Goal: Information Seeking & Learning: Learn about a topic

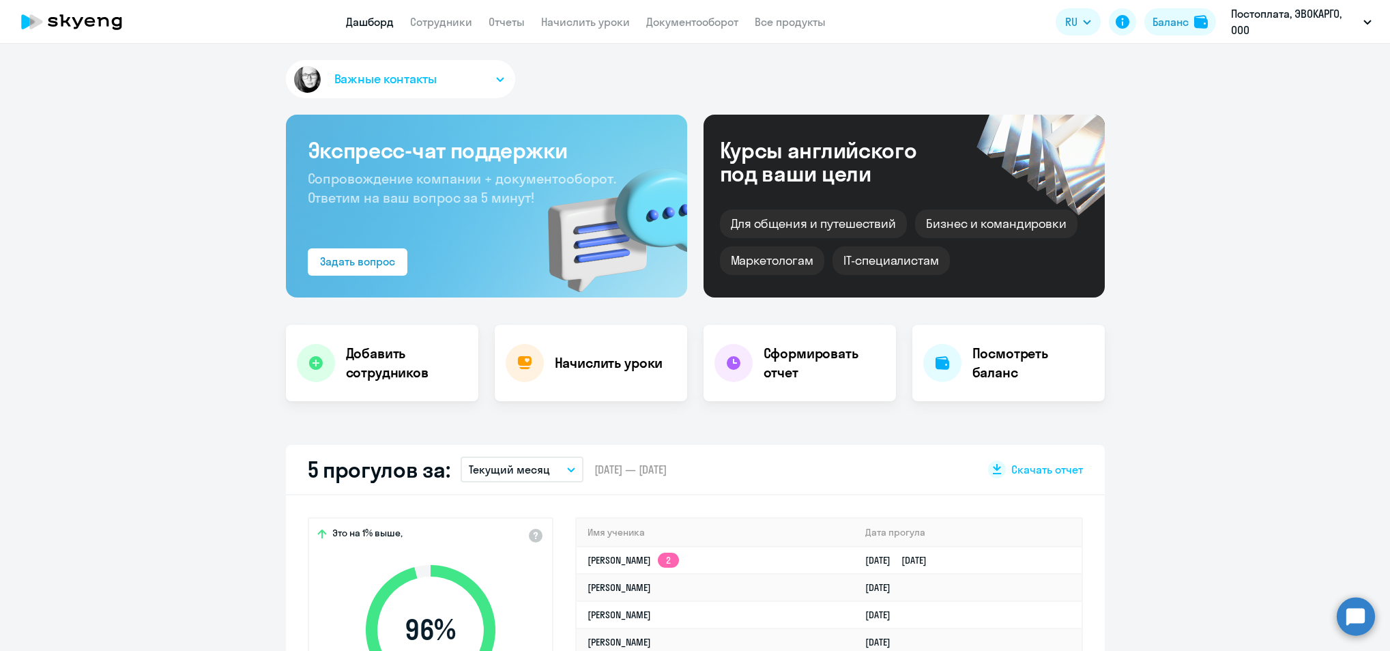
select select "30"
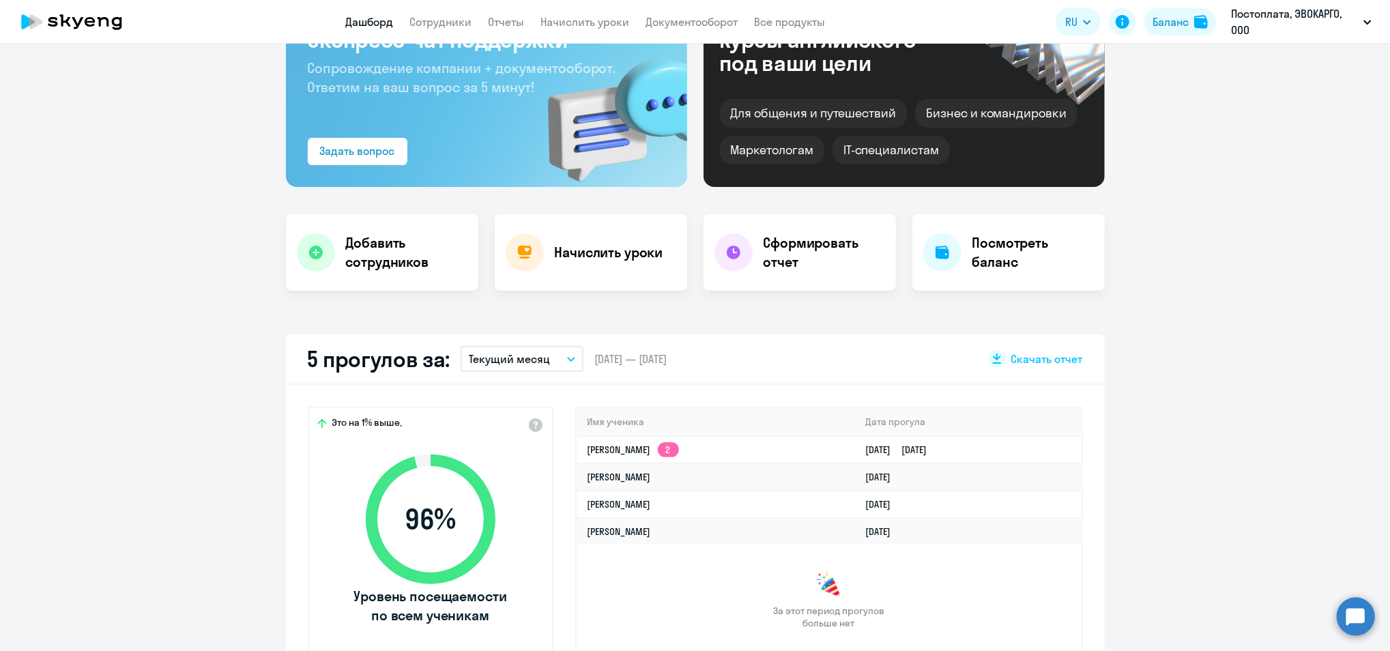
scroll to position [273, 0]
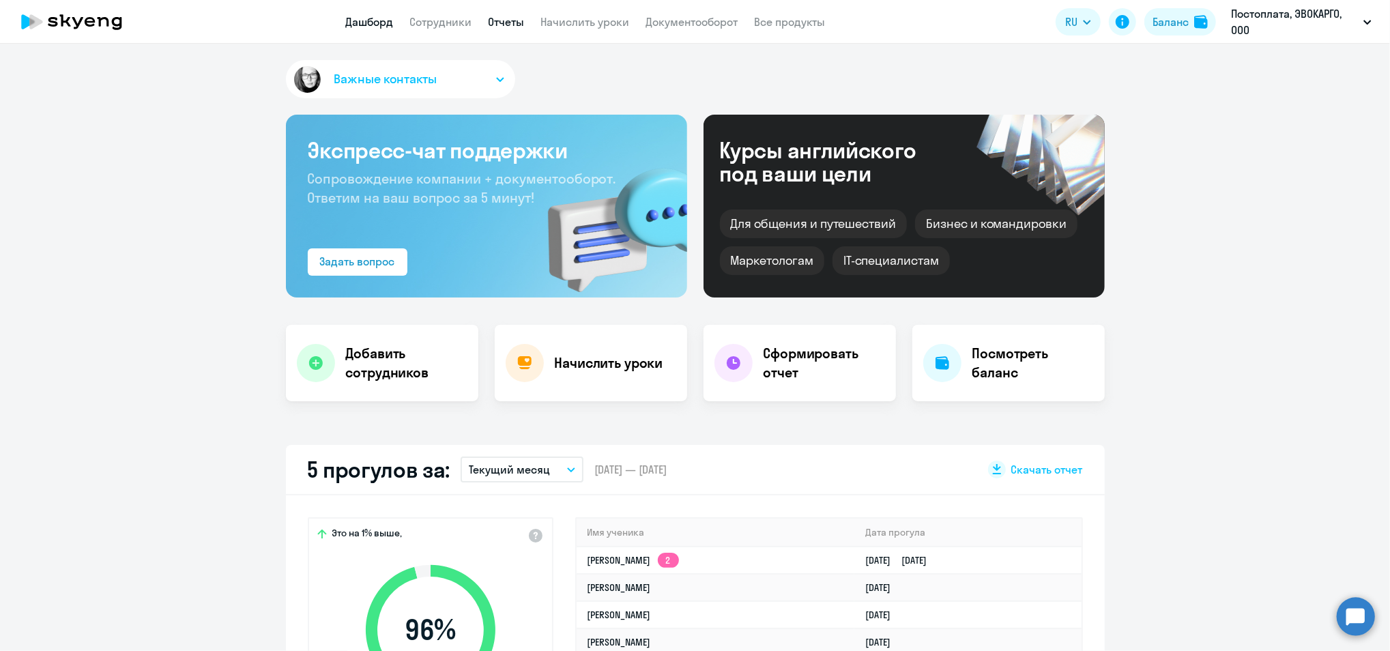
click at [504, 23] on link "Отчеты" at bounding box center [507, 22] width 36 height 14
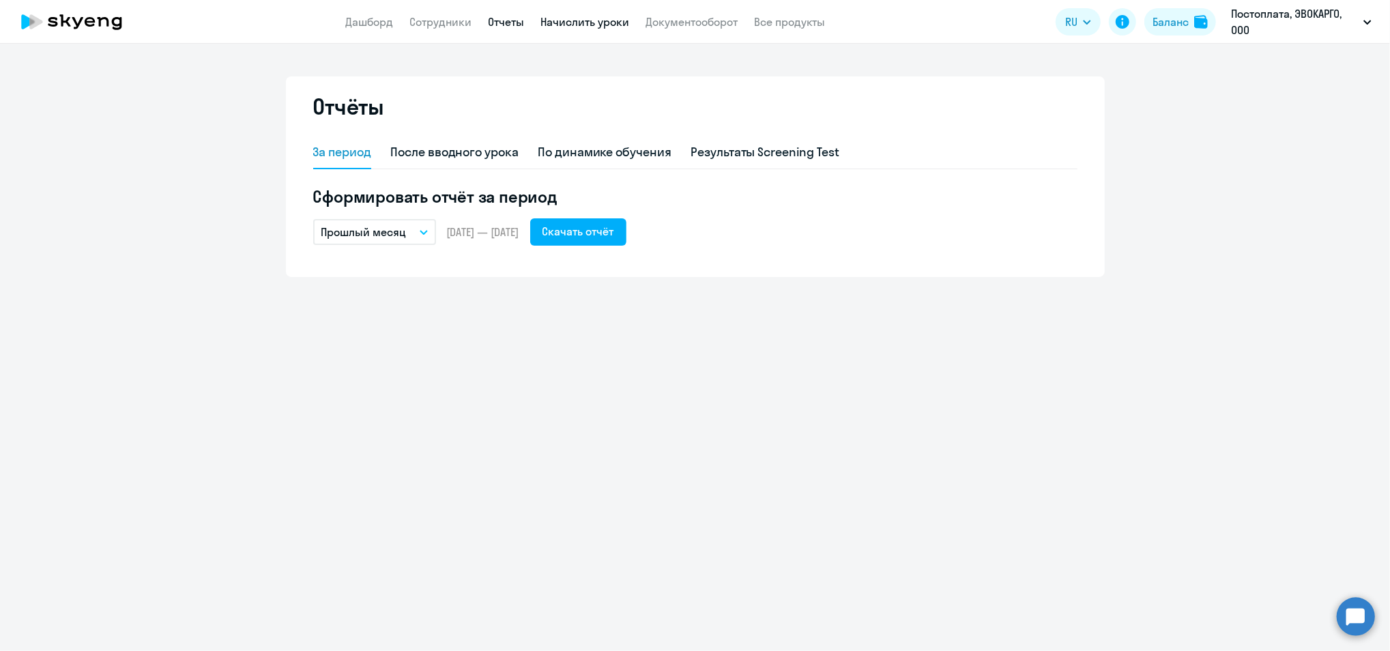
click at [599, 19] on link "Начислить уроки" at bounding box center [585, 22] width 89 height 14
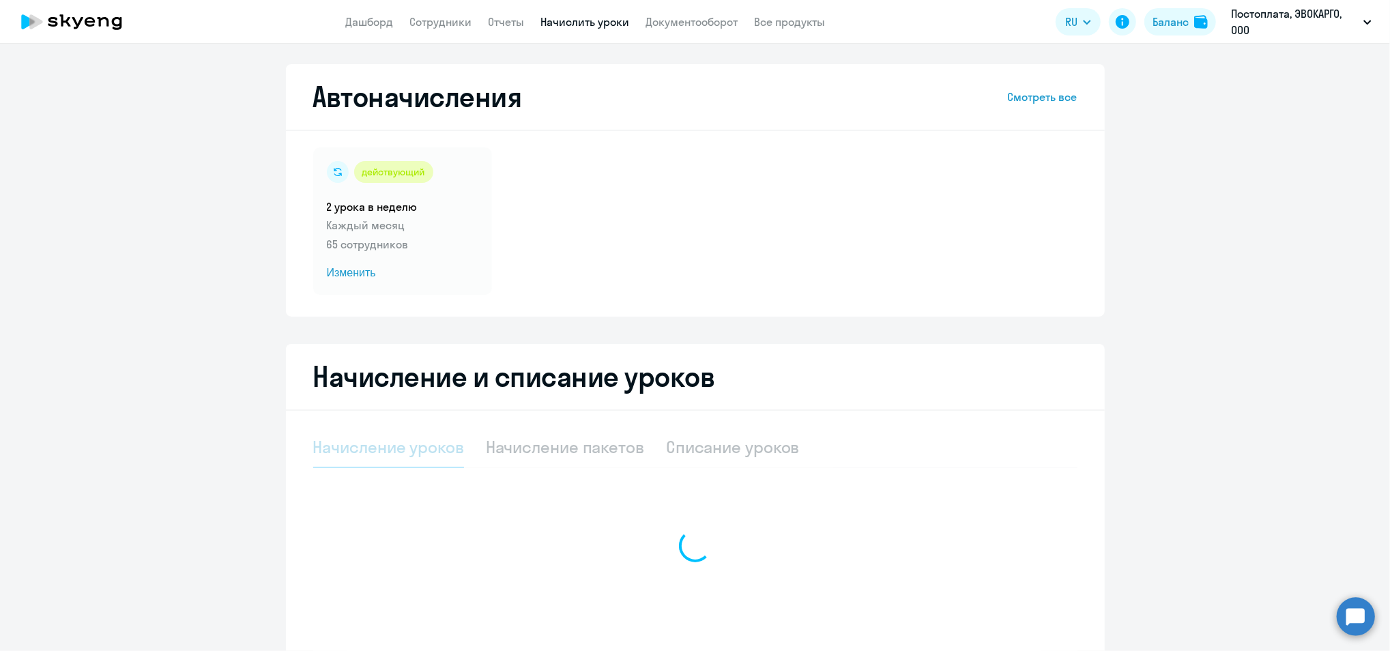
select select "10"
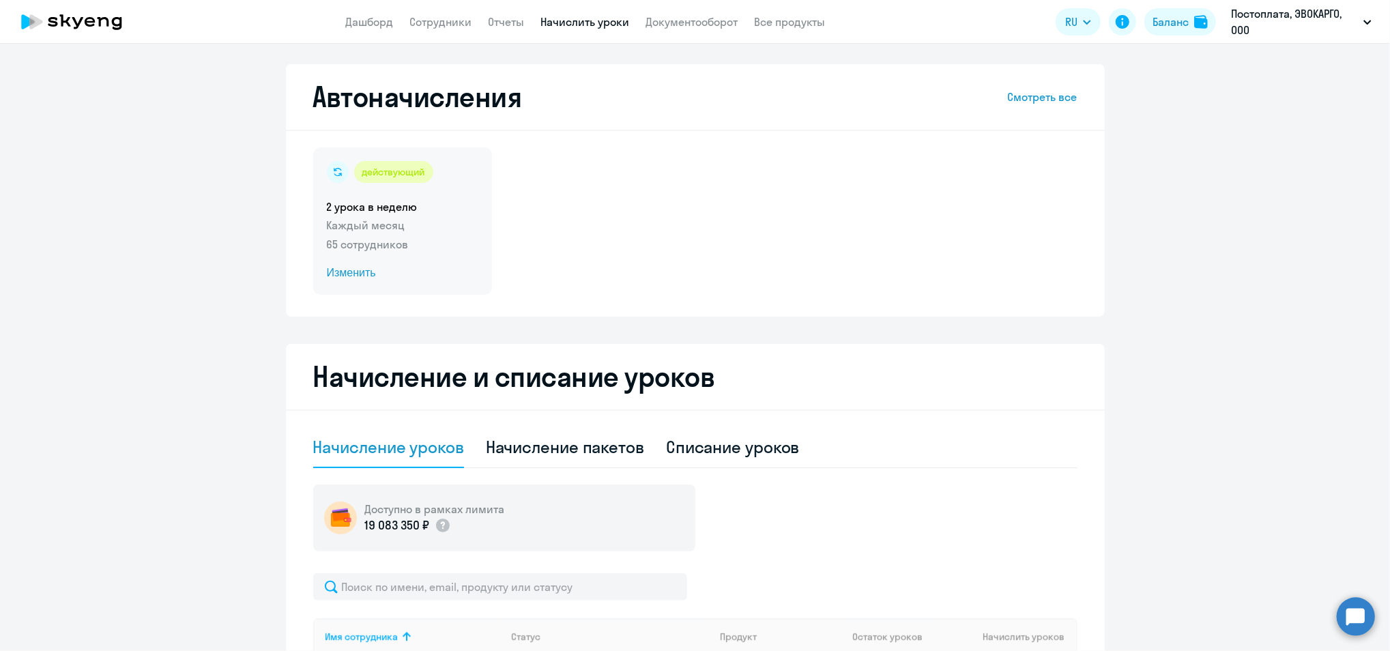
click at [343, 278] on span "Изменить" at bounding box center [403, 273] width 152 height 16
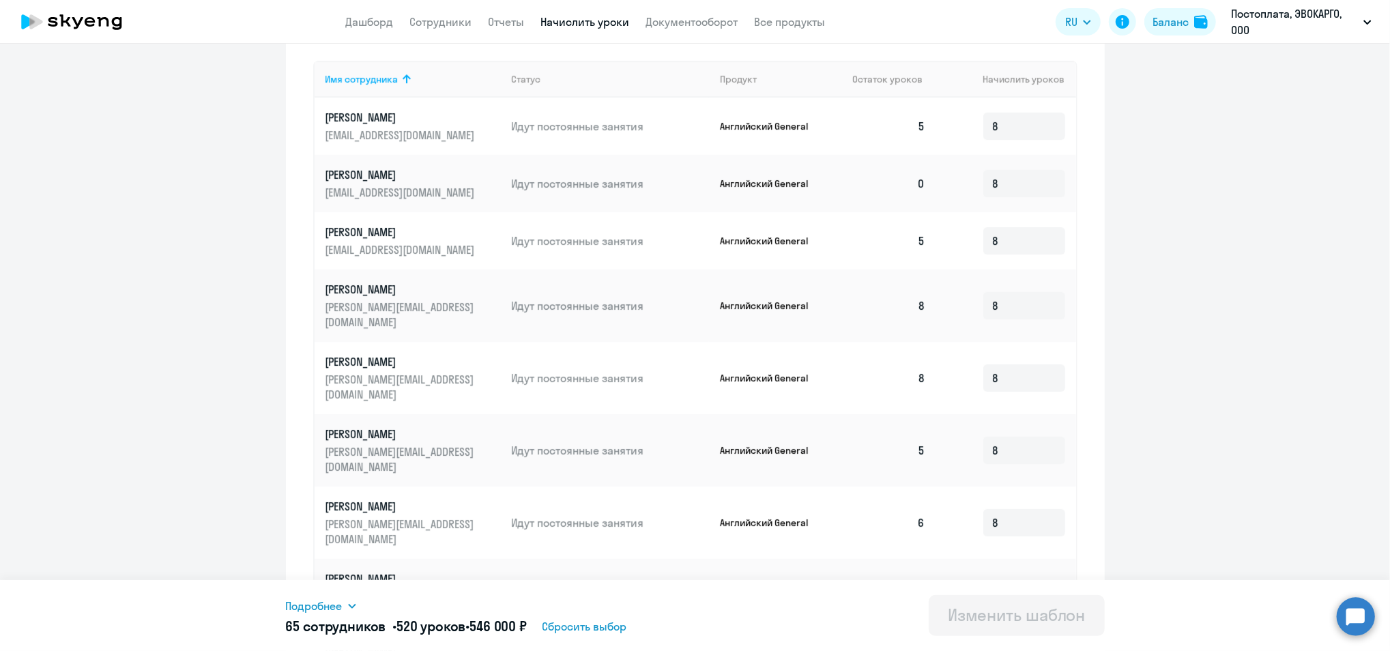
scroll to position [616, 0]
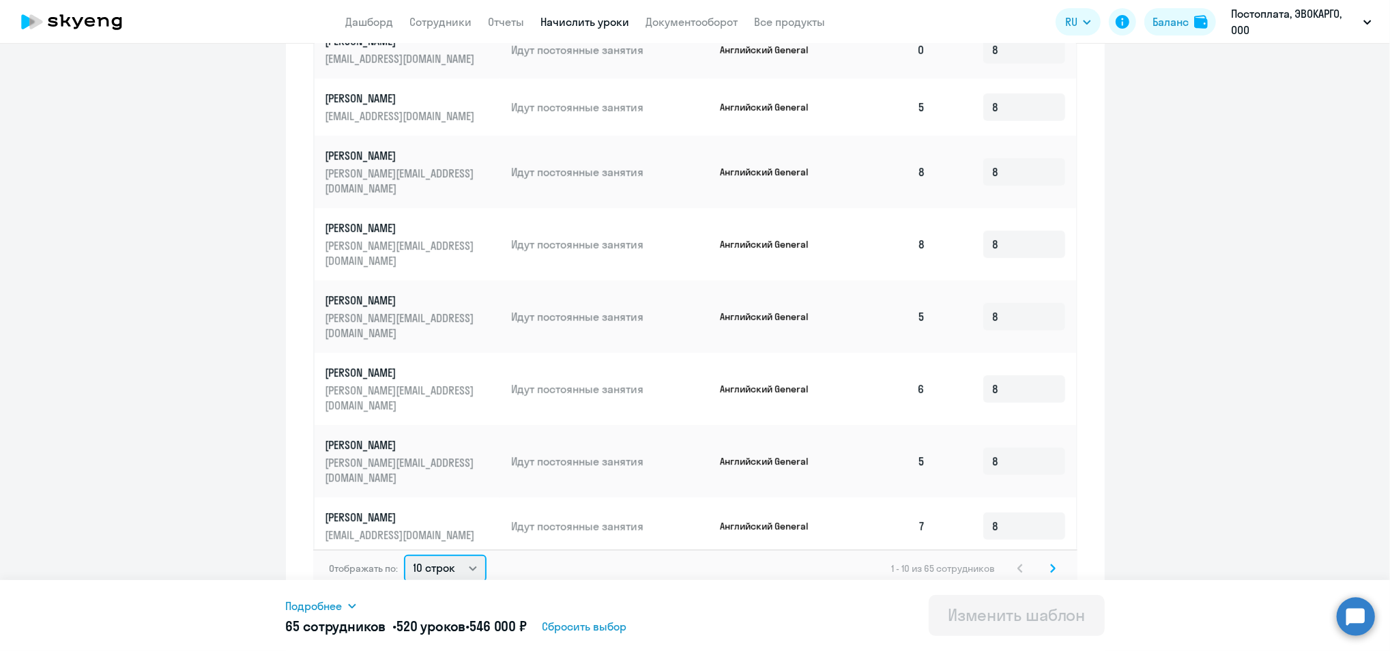
click at [443, 557] on select "10 строк 30 строк 50 строк" at bounding box center [445, 568] width 83 height 27
select select "50"
click at [404, 555] on select "10 строк 30 строк 50 строк" at bounding box center [445, 568] width 83 height 27
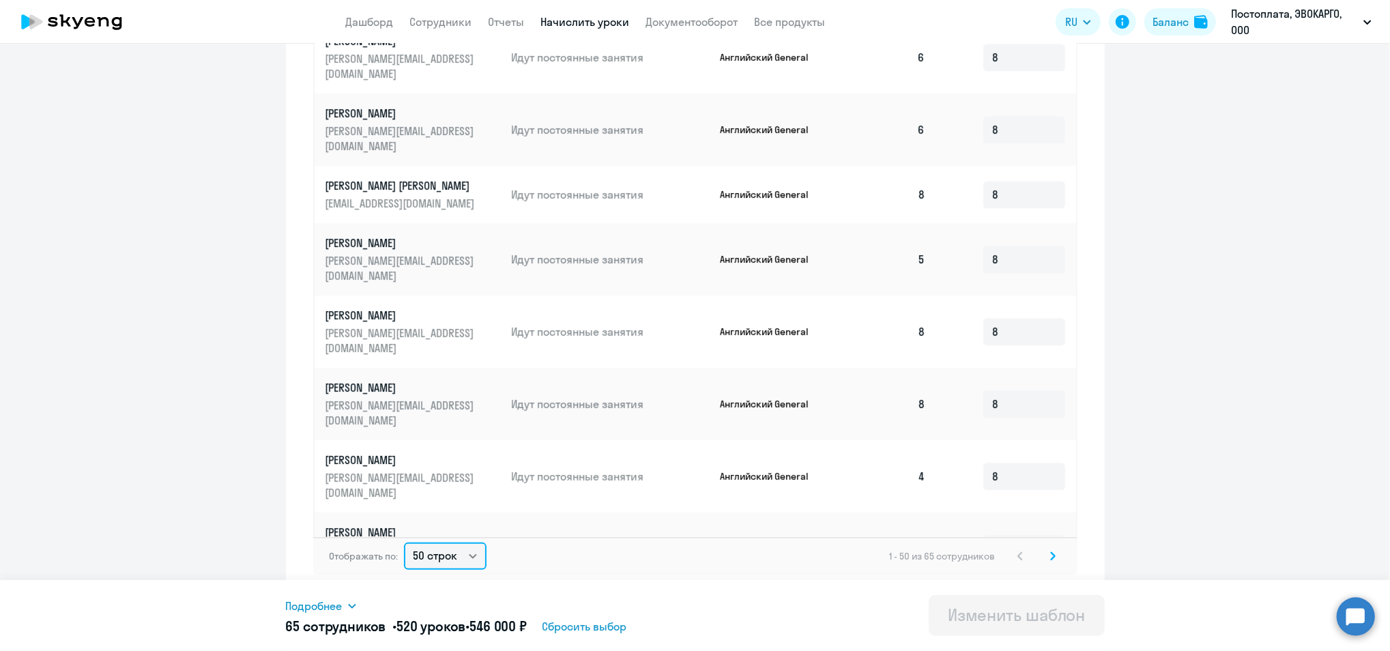
scroll to position [2280, 0]
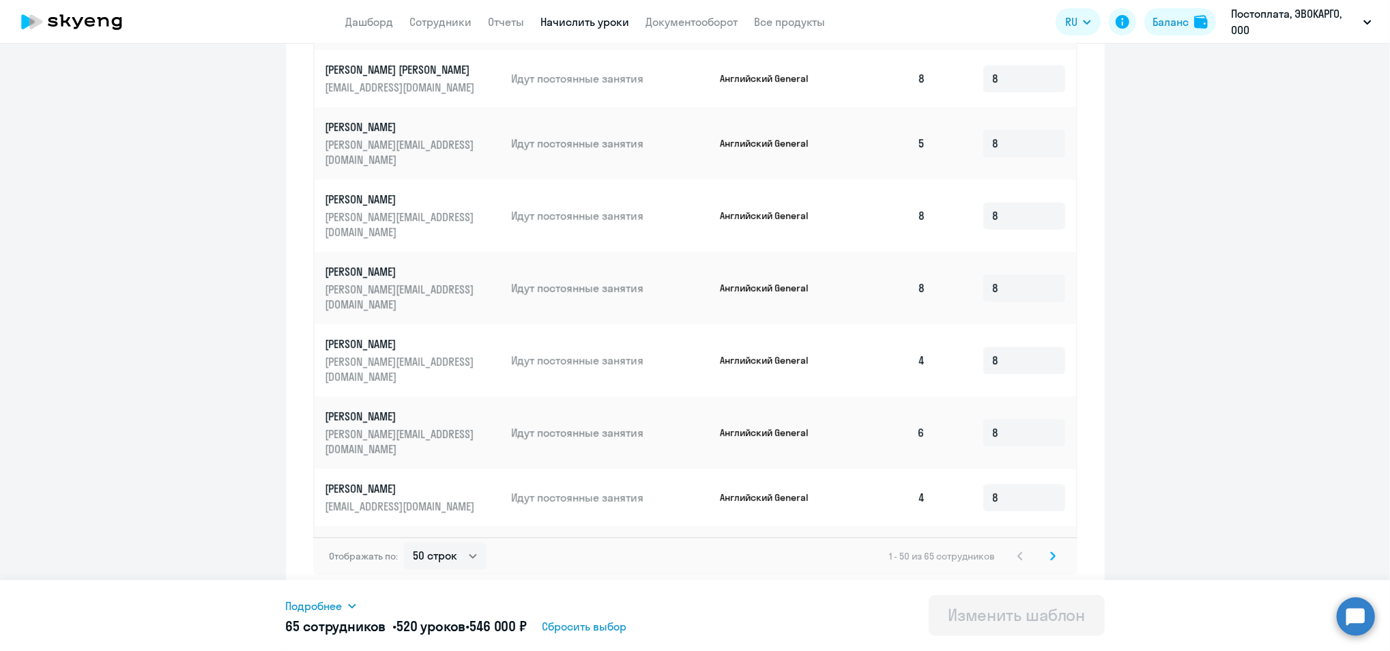
click at [1050, 558] on icon at bounding box center [1052, 556] width 5 height 10
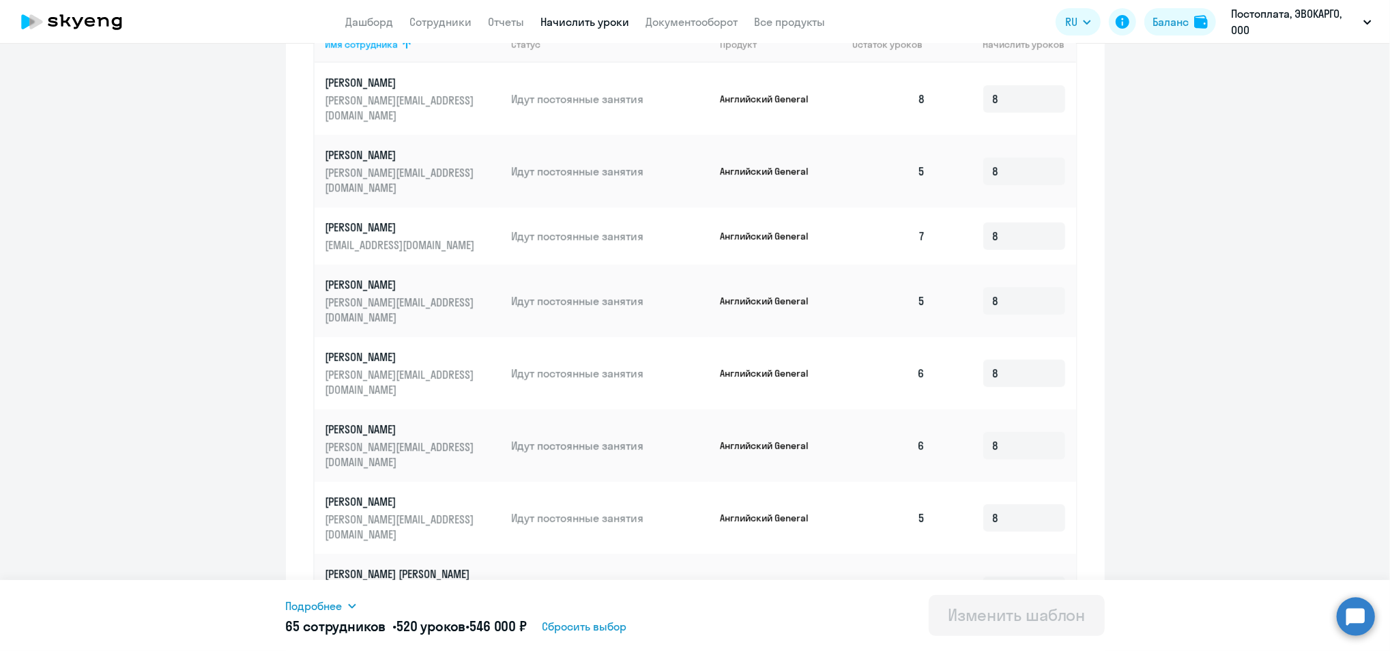
scroll to position [356, 0]
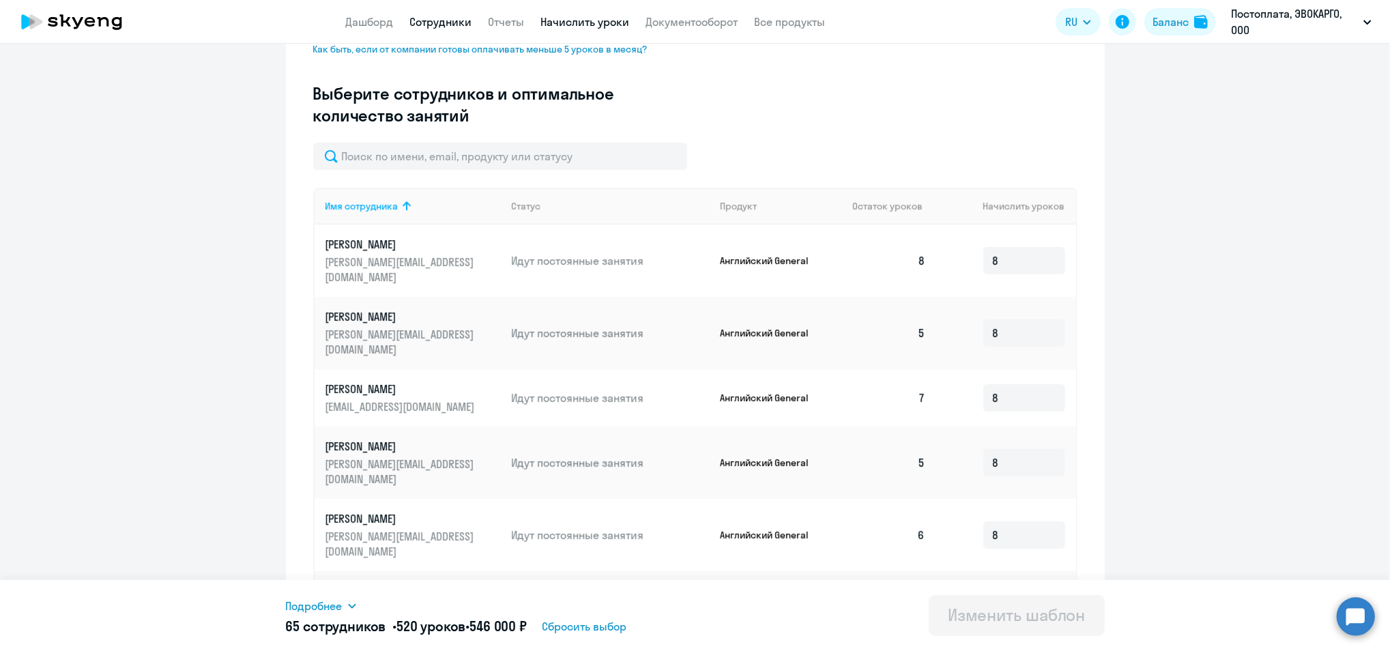
click at [448, 25] on link "Сотрудники" at bounding box center [441, 22] width 62 height 14
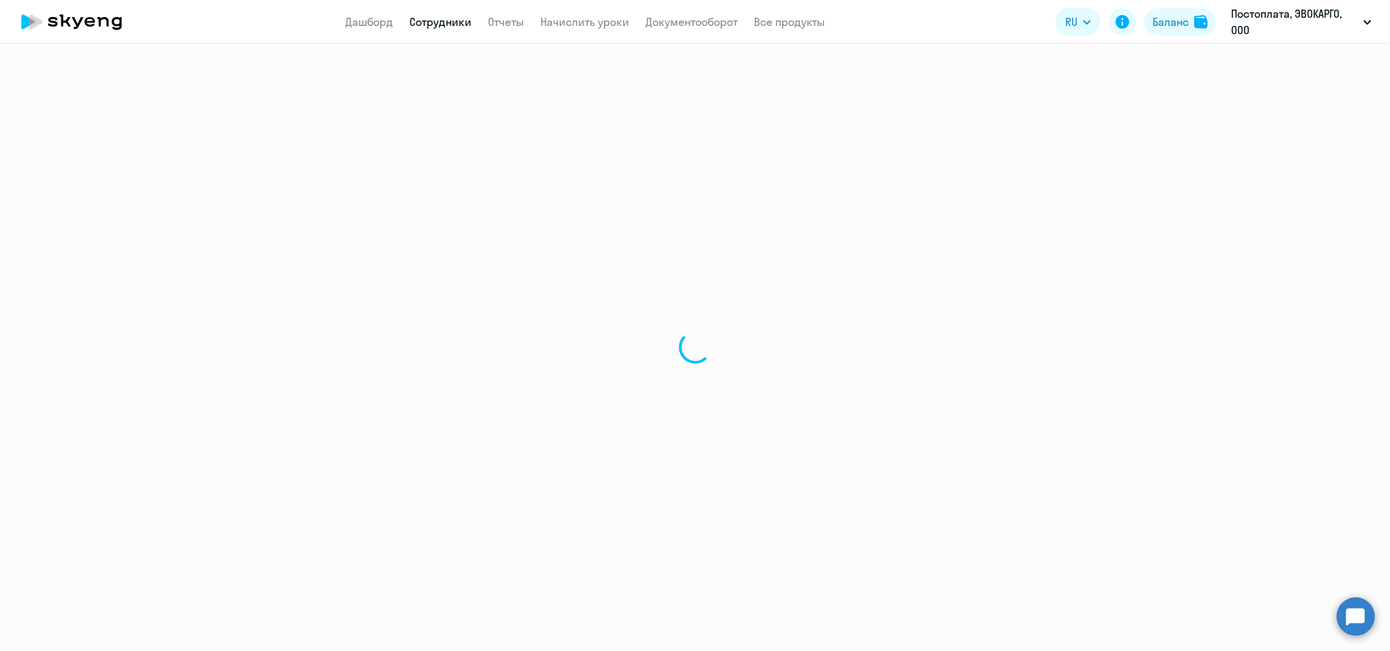
select select "30"
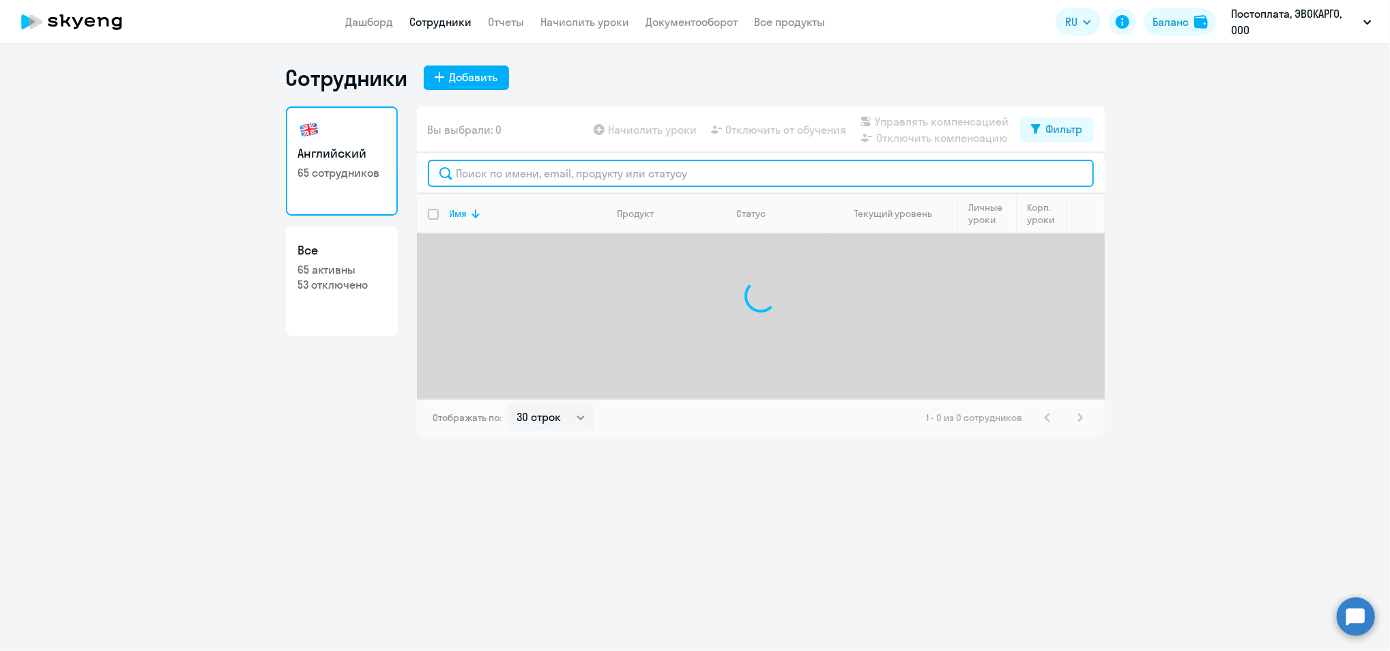
click at [535, 172] on input "text" at bounding box center [761, 173] width 666 height 27
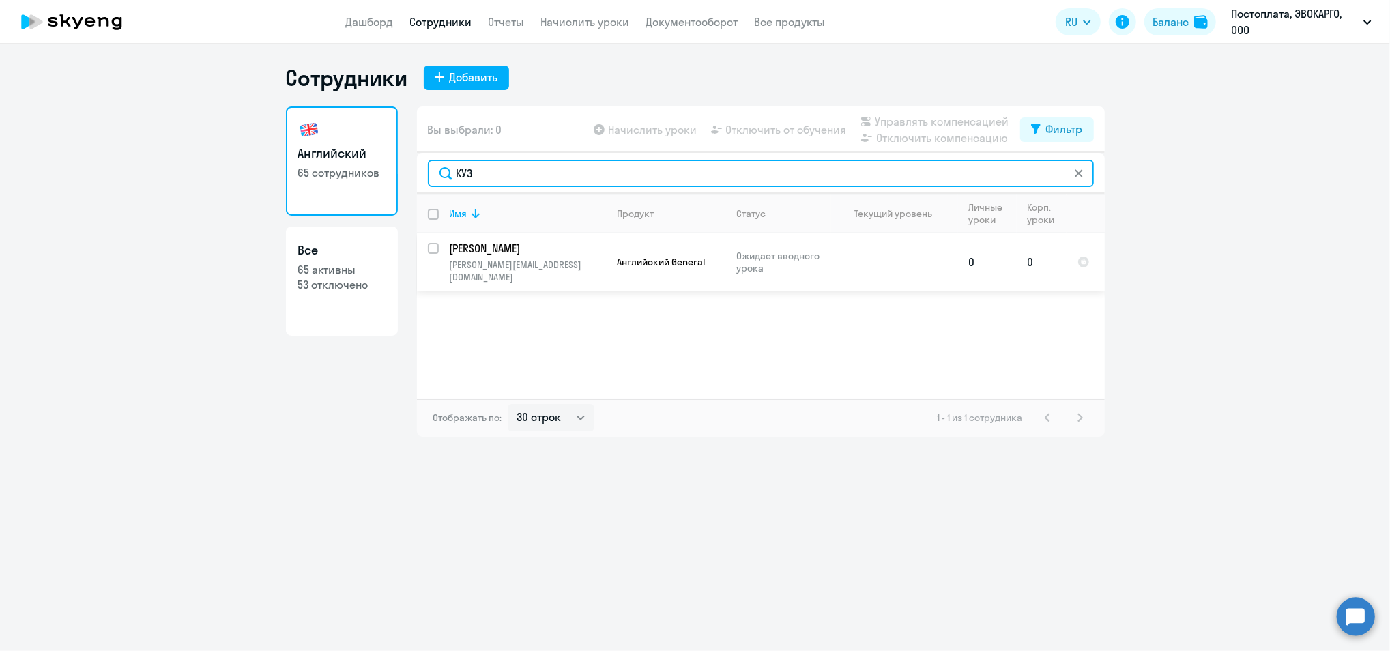
type input "КУЗ"
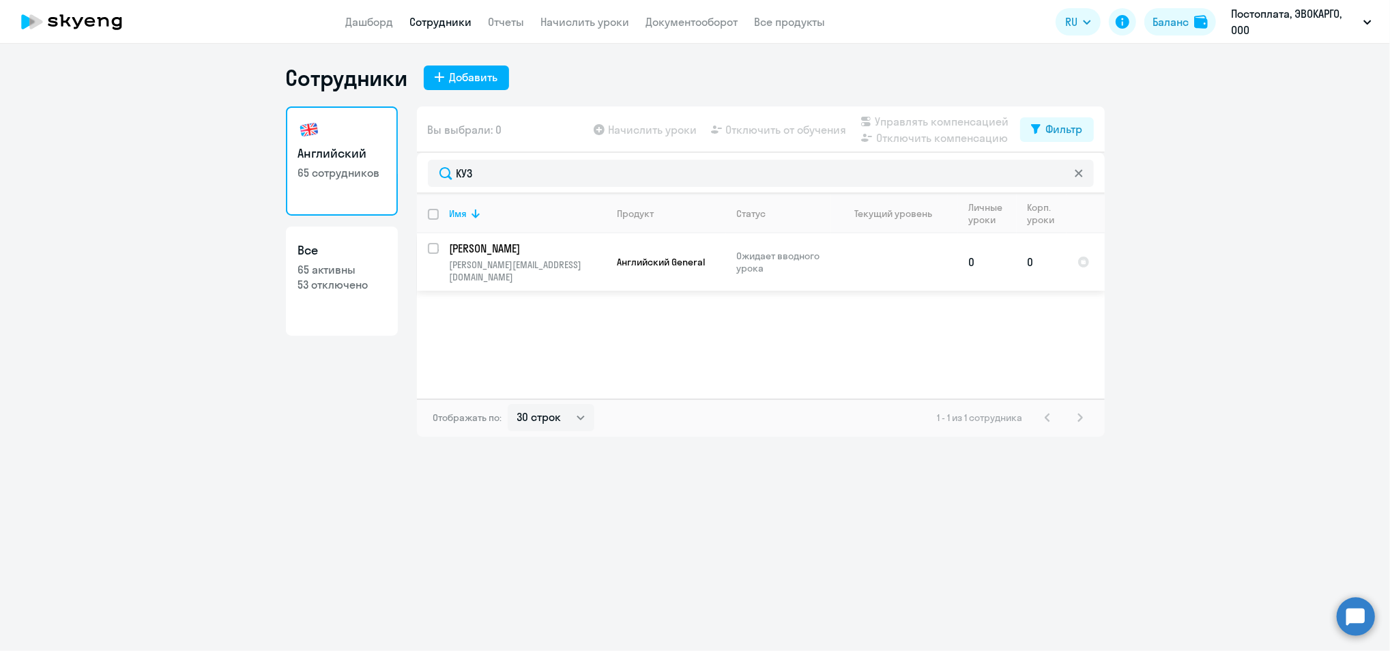
click at [777, 275] on td "Ожидает вводного урока" at bounding box center [778, 261] width 105 height 57
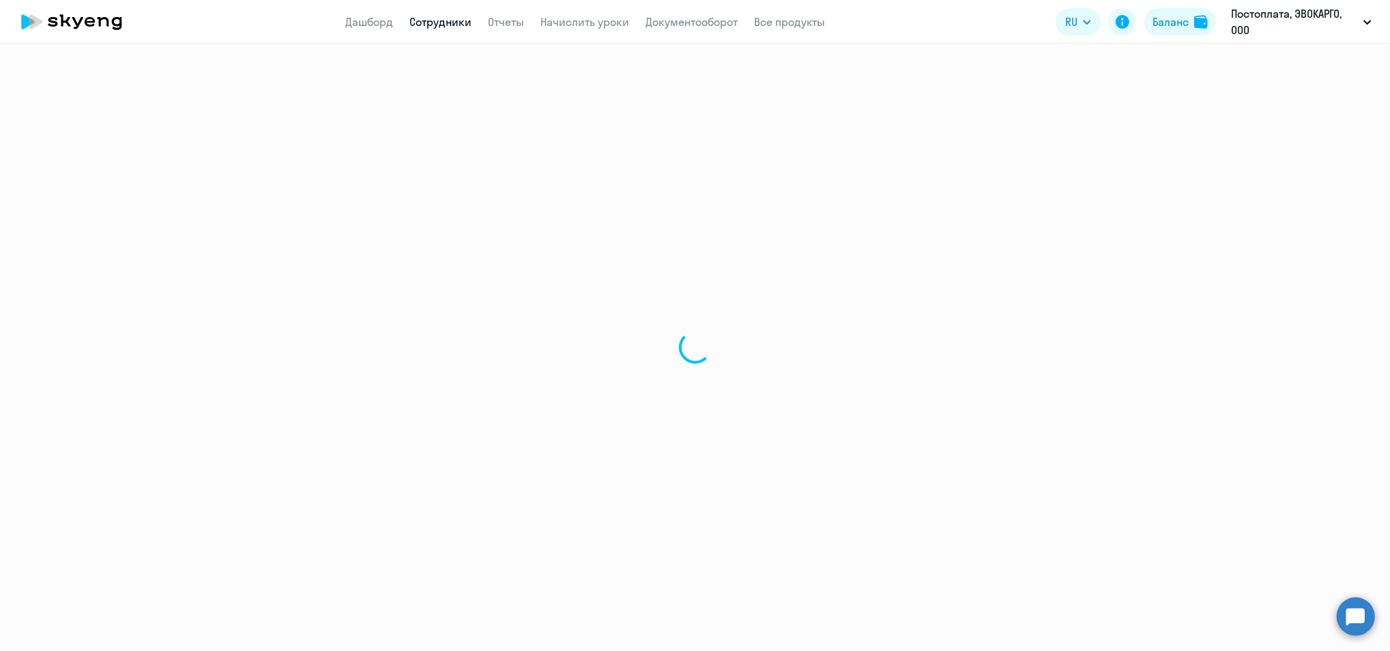
select select "english"
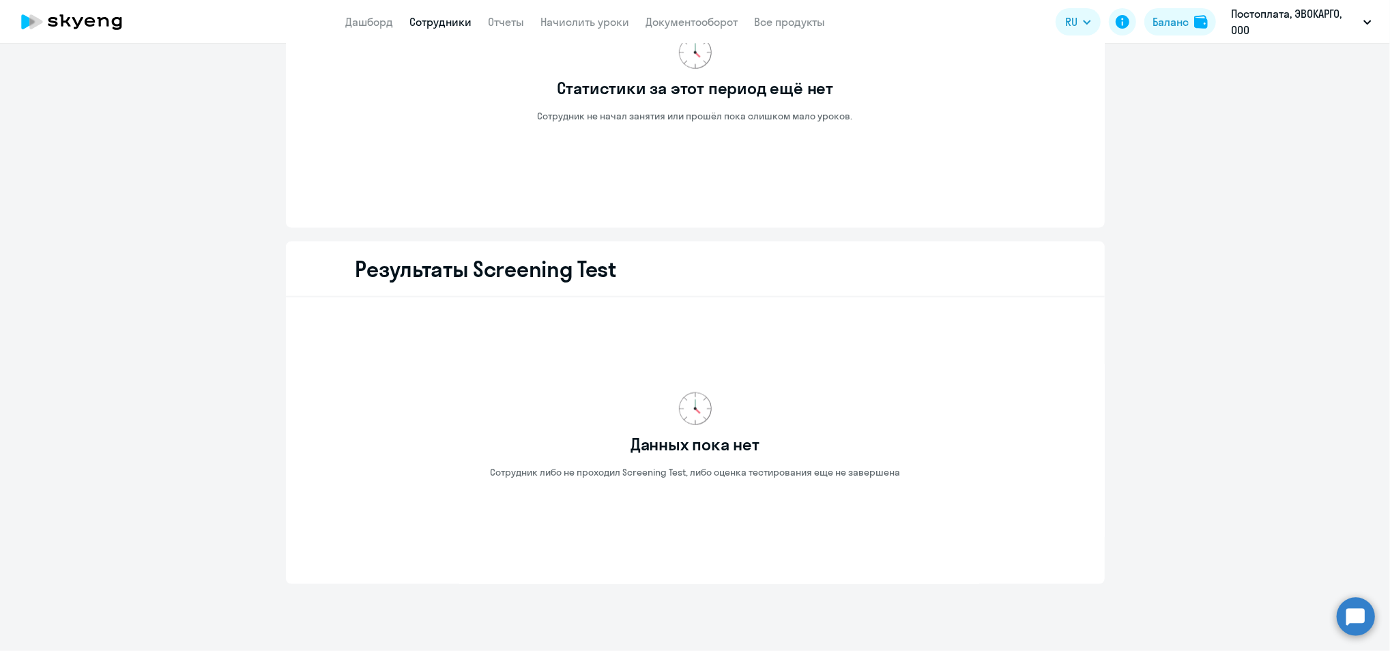
scroll to position [1629, 0]
